Goal: Find specific fact: Find specific fact

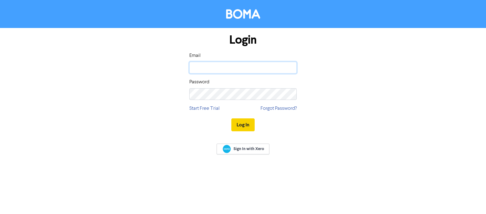
type input "[PERSON_NAME][EMAIL_ADDRESS][DOMAIN_NAME]"
click at [245, 127] on button "Log In" at bounding box center [243, 124] width 23 height 13
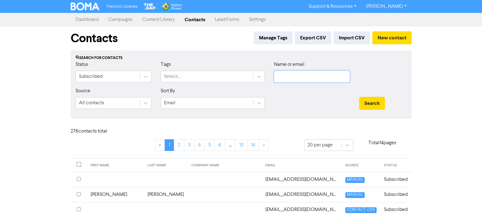
click at [301, 78] on input "text" at bounding box center [312, 77] width 76 height 12
paste input "[EMAIL_ADDRESS][DOMAIN_NAME]"
type input "[EMAIL_ADDRESS][DOMAIN_NAME]"
click at [370, 102] on button "Search" at bounding box center [372, 103] width 26 height 13
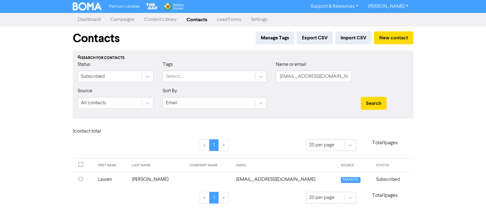
click at [247, 179] on td "[EMAIL_ADDRESS][DOMAIN_NAME]" at bounding box center [285, 179] width 105 height 15
